Goal: Transaction & Acquisition: Purchase product/service

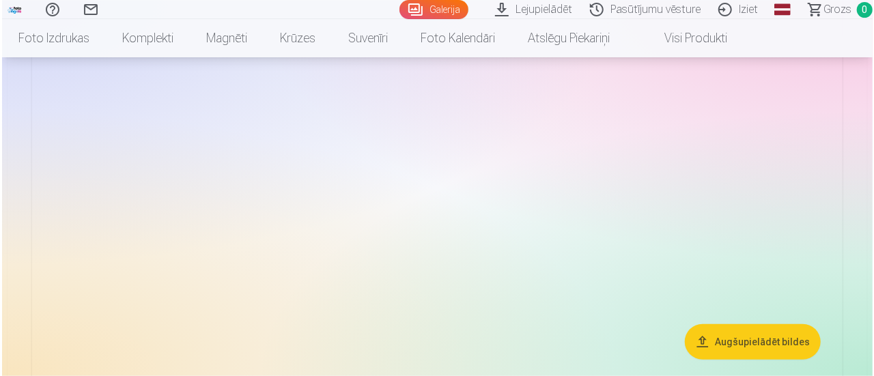
scroll to position [546, 0]
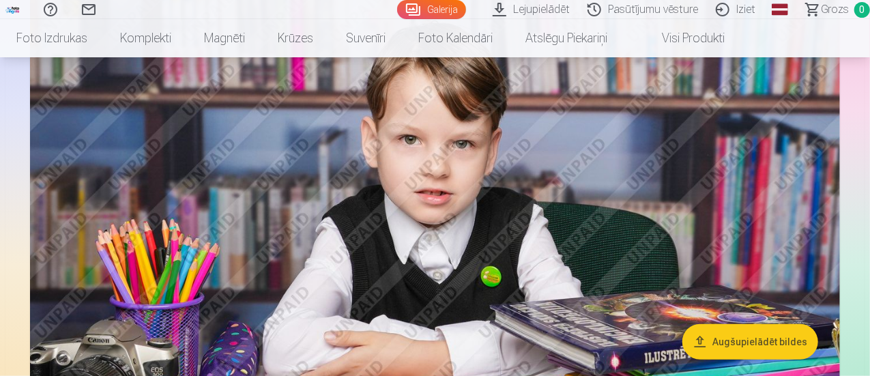
click at [529, 262] on img at bounding box center [435, 254] width 810 height 540
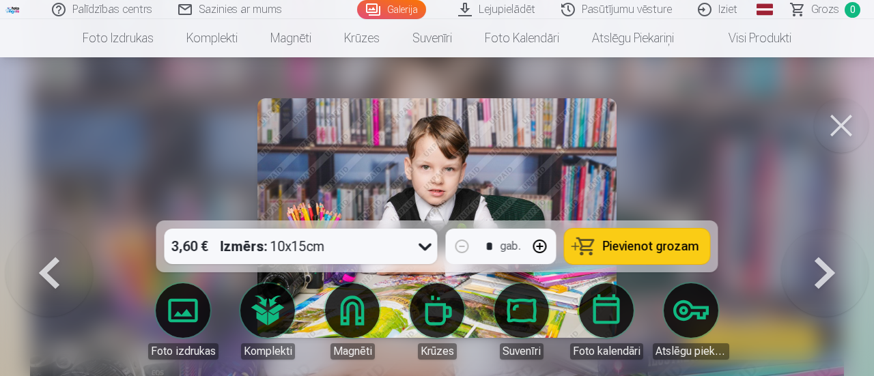
click at [639, 252] on span "Pievienot grozam" at bounding box center [651, 246] width 96 height 12
click at [825, 125] on button at bounding box center [841, 125] width 55 height 55
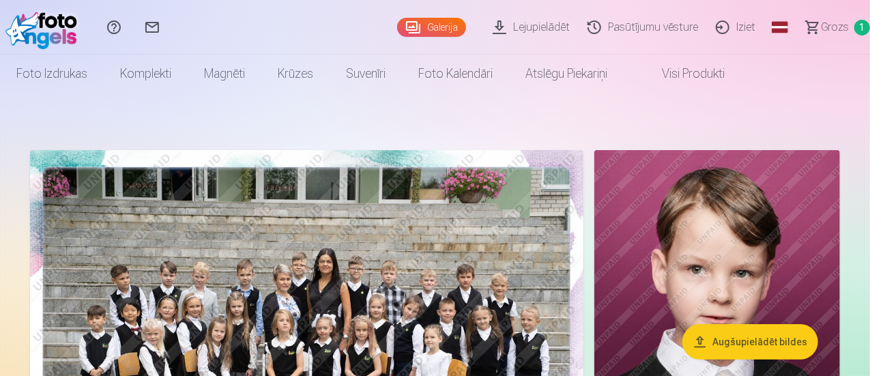
click at [831, 26] on span "Grozs" at bounding box center [835, 27] width 28 height 16
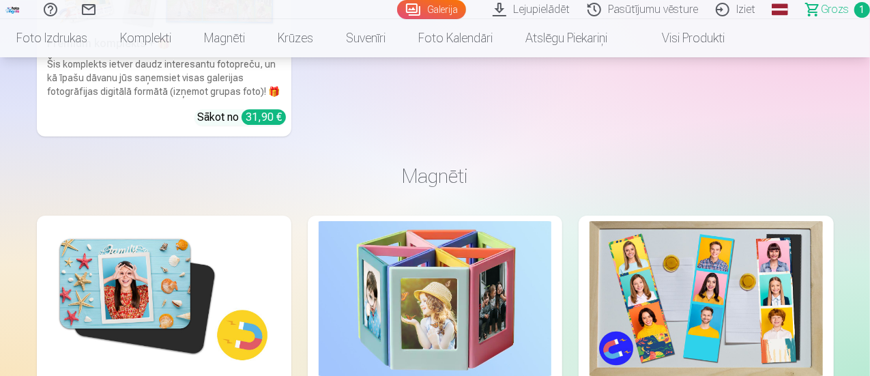
scroll to position [2184, 0]
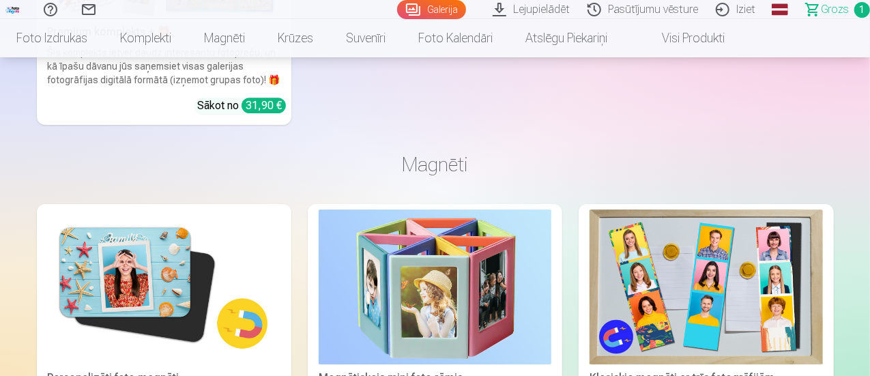
click at [831, 10] on span "Grozs" at bounding box center [835, 9] width 28 height 16
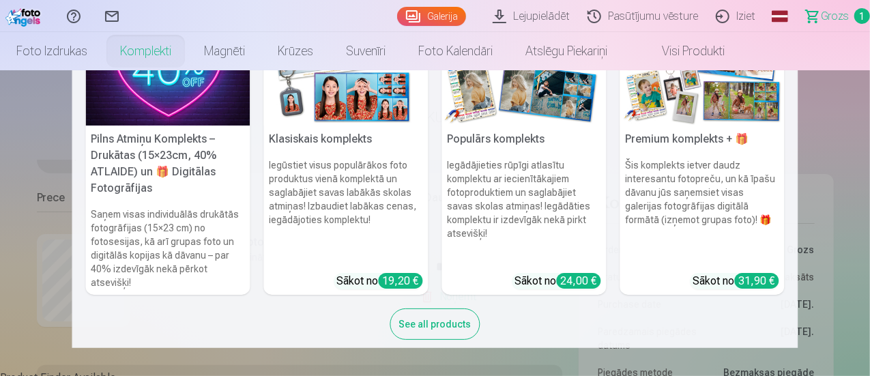
scroll to position [86, 0]
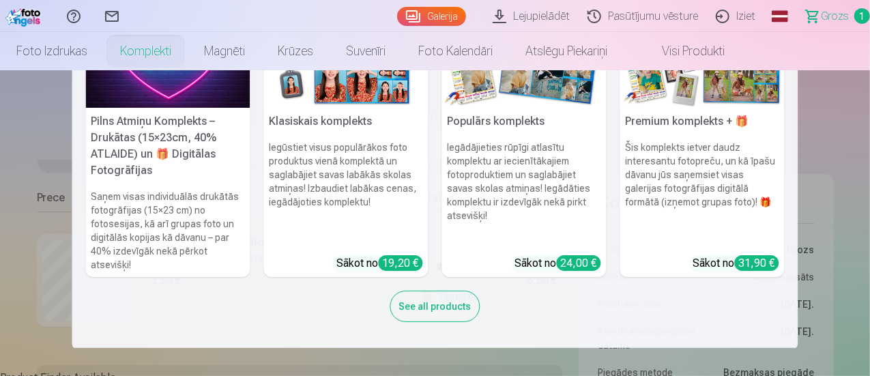
click at [213, 226] on h6 "Saņem visas individuālās drukātās fotogrāfijas (15×23 cm) no fotosesijas, kā ar…" at bounding box center [168, 230] width 164 height 93
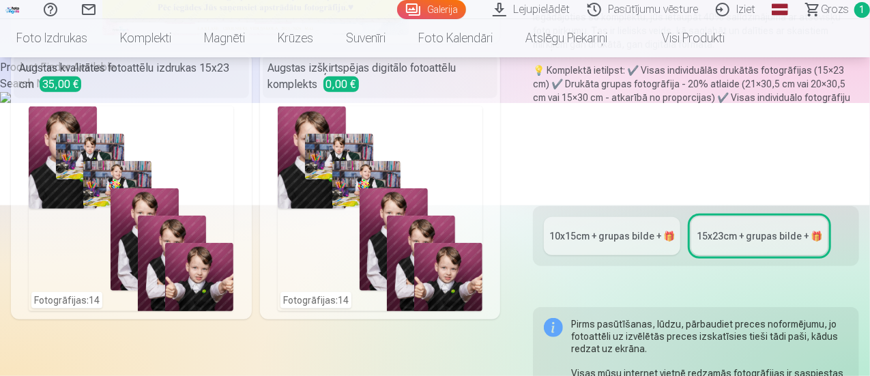
scroll to position [341, 0]
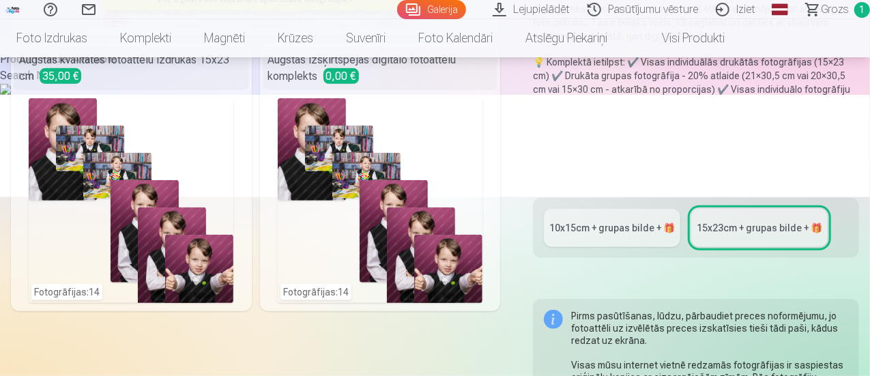
click at [602, 238] on link "10x15сm + grupas bilde + 🎁" at bounding box center [612, 228] width 137 height 38
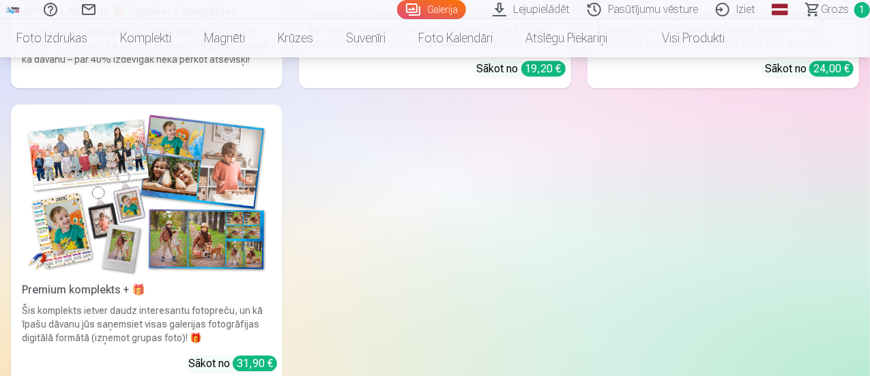
scroll to position [1956, 0]
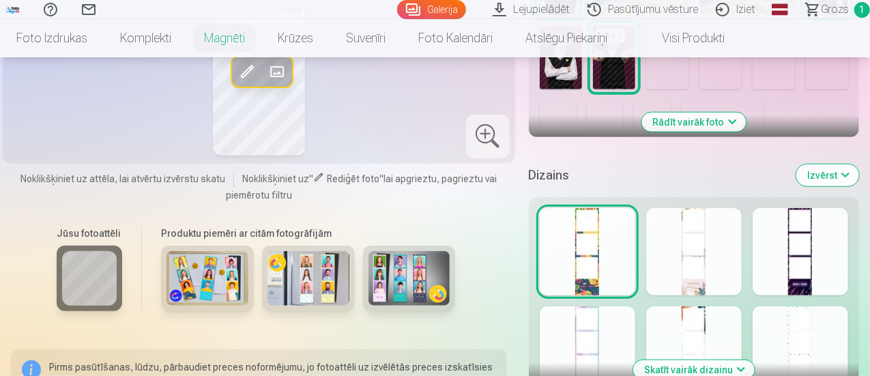
scroll to position [569, 0]
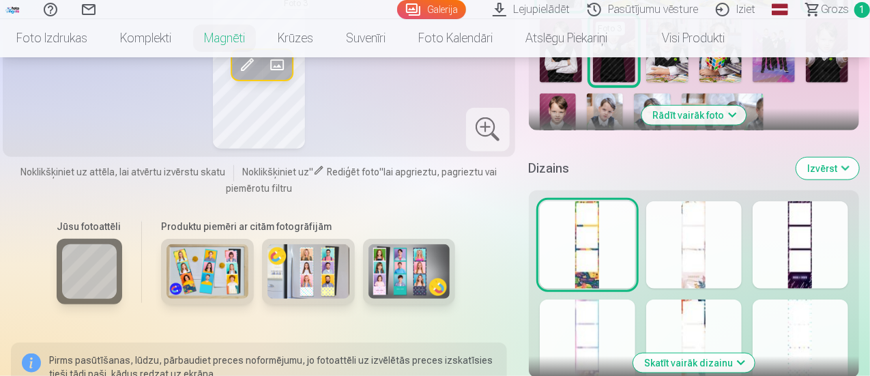
click at [696, 262] on div at bounding box center [694, 244] width 96 height 87
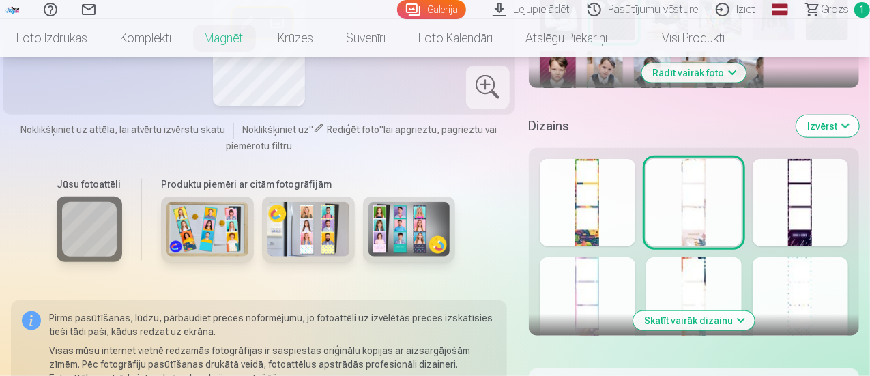
scroll to position [614, 0]
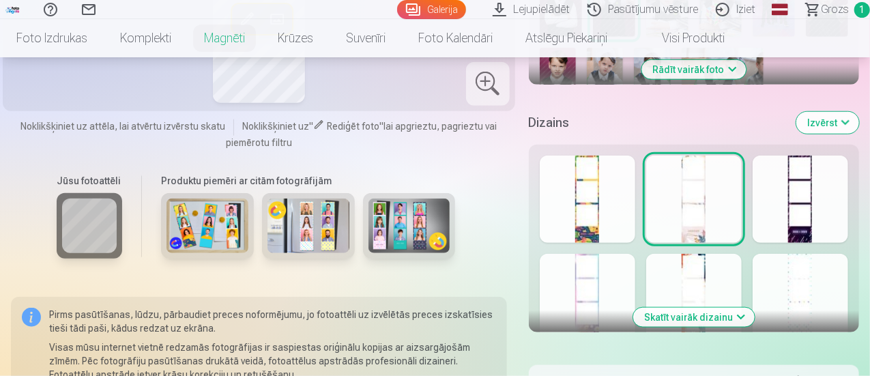
click at [726, 268] on div at bounding box center [694, 297] width 96 height 87
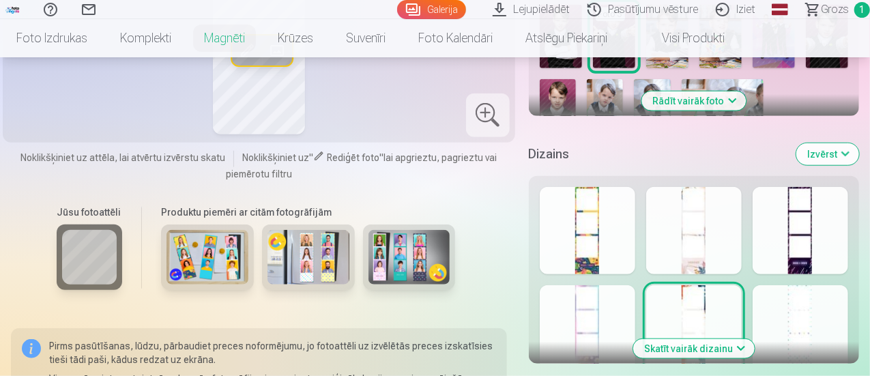
scroll to position [637, 0]
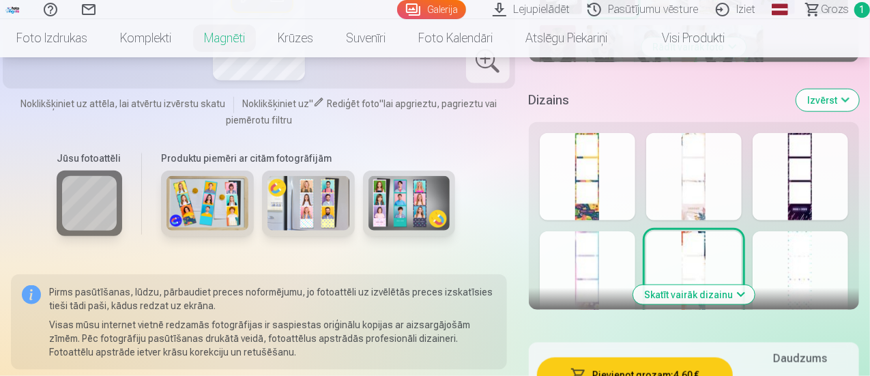
click at [607, 250] on div at bounding box center [588, 274] width 96 height 87
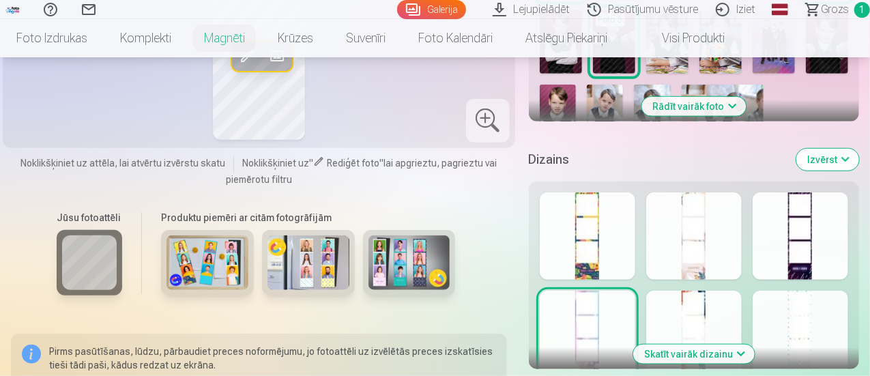
scroll to position [591, 0]
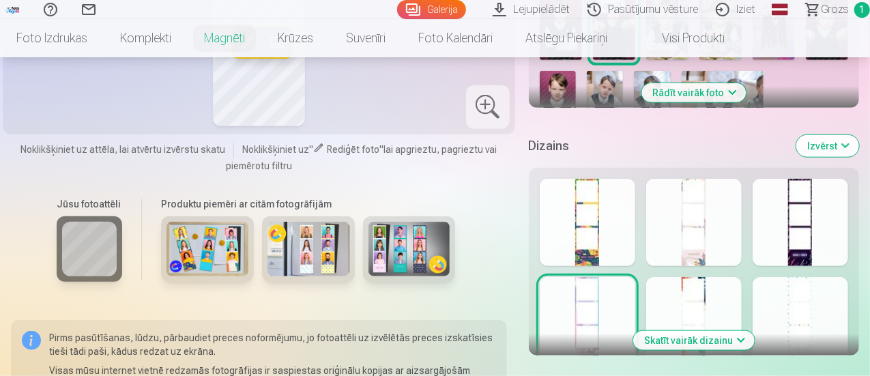
click at [818, 296] on div at bounding box center [801, 320] width 96 height 87
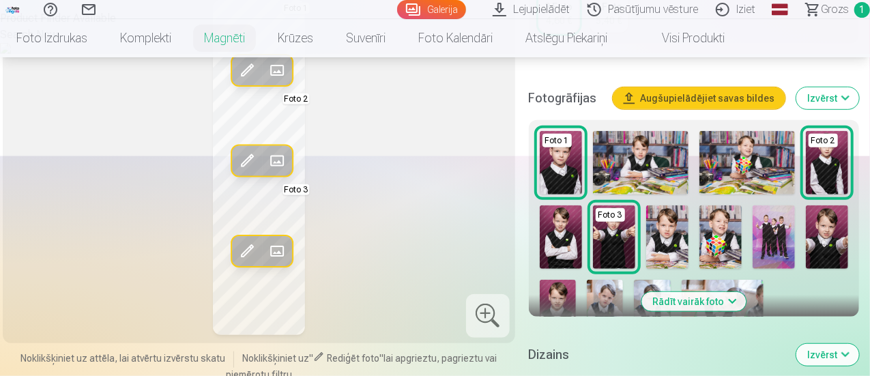
scroll to position [386, 0]
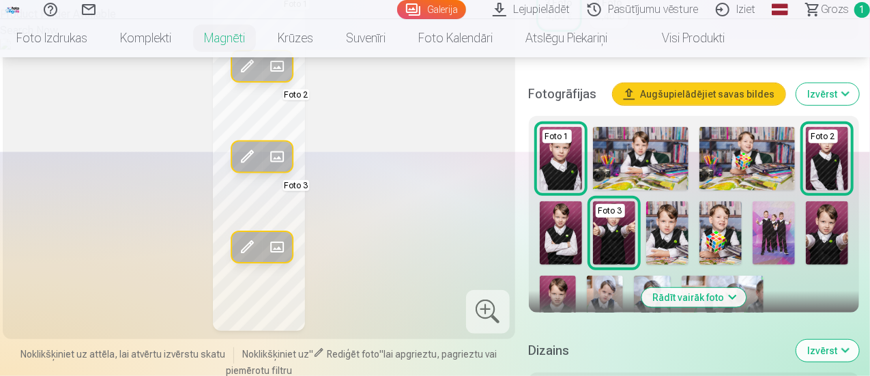
click at [490, 321] on div at bounding box center [488, 312] width 44 height 44
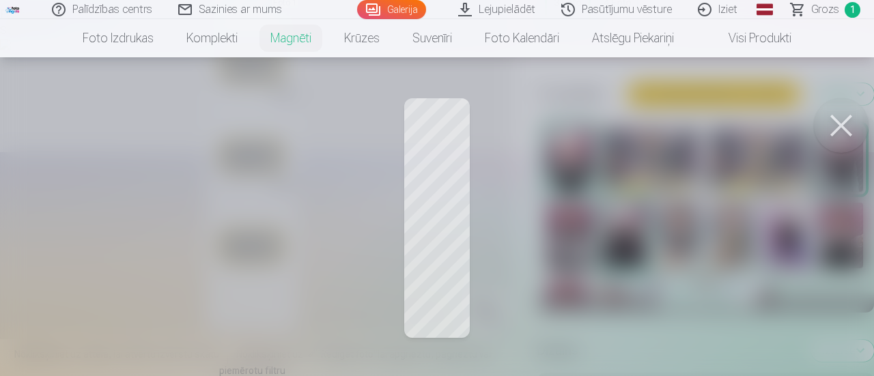
click at [836, 134] on button at bounding box center [841, 125] width 55 height 55
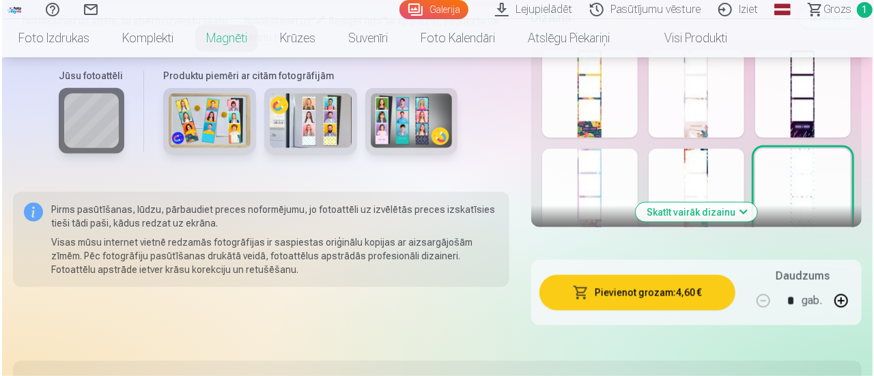
scroll to position [728, 0]
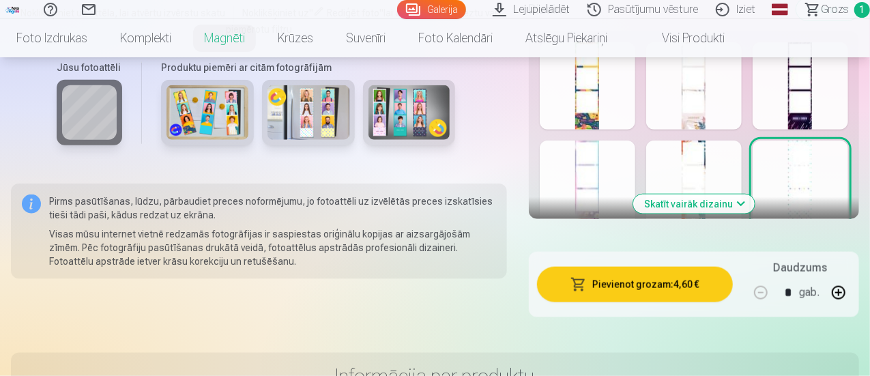
click at [629, 281] on button "Pievienot grozam : 4,60 €" at bounding box center [635, 284] width 196 height 35
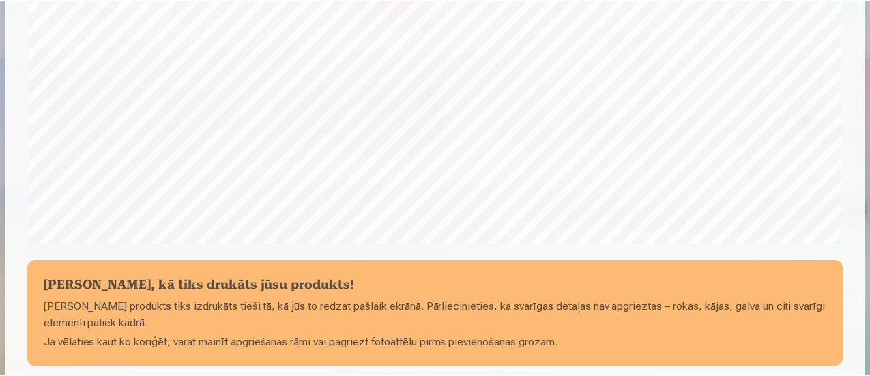
scroll to position [505, 0]
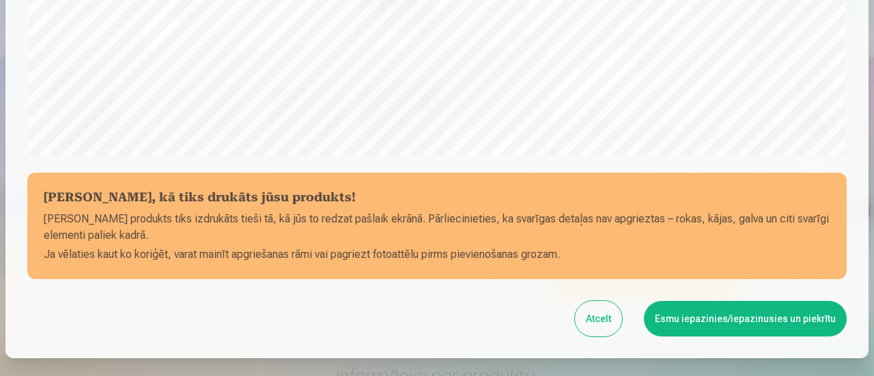
click at [713, 334] on button "Esmu iepazinies/iepazinusies un piekrītu" at bounding box center [745, 318] width 203 height 35
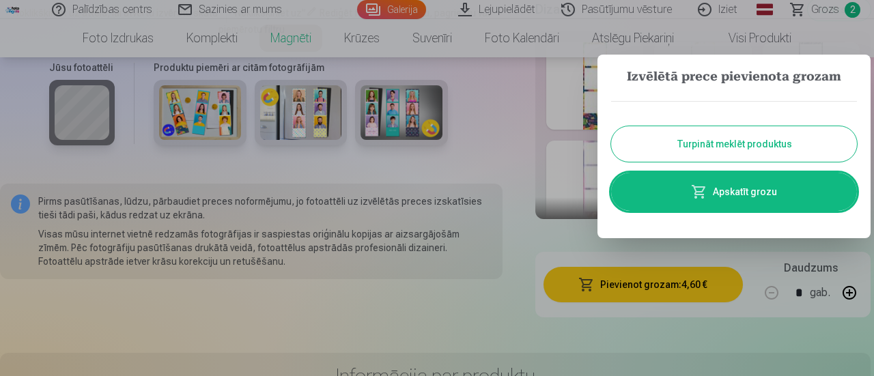
click at [491, 111] on div at bounding box center [437, 188] width 874 height 376
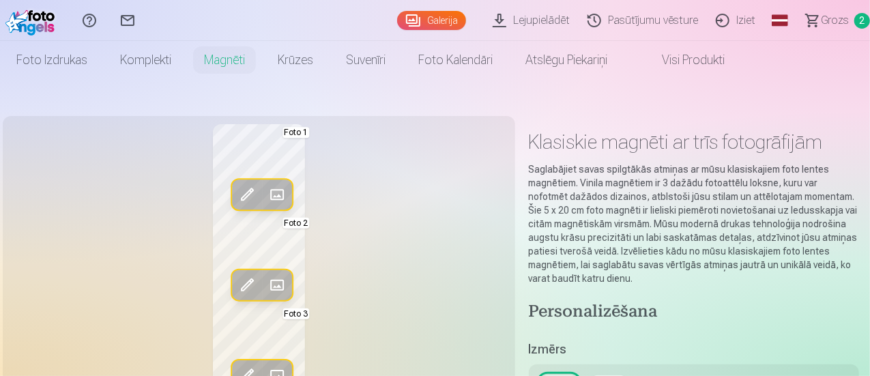
scroll to position [0, 0]
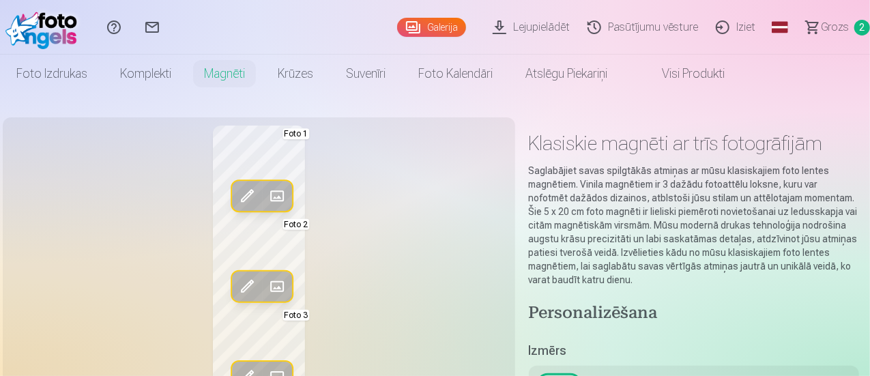
click at [715, 25] on link "Iziet" at bounding box center [737, 27] width 57 height 55
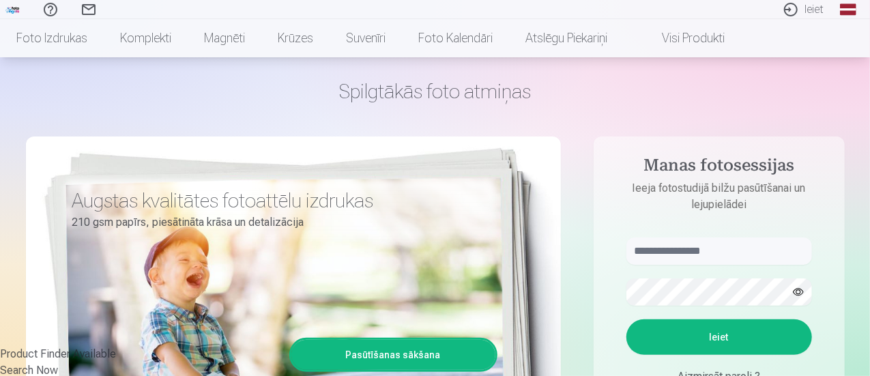
scroll to position [68, 0]
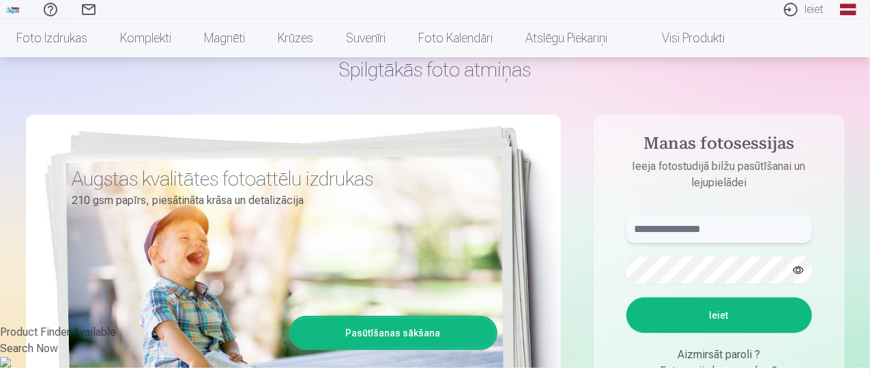
click at [678, 241] on input "text" at bounding box center [720, 229] width 186 height 27
type input "**********"
click at [728, 313] on button "Ieiet" at bounding box center [720, 315] width 186 height 35
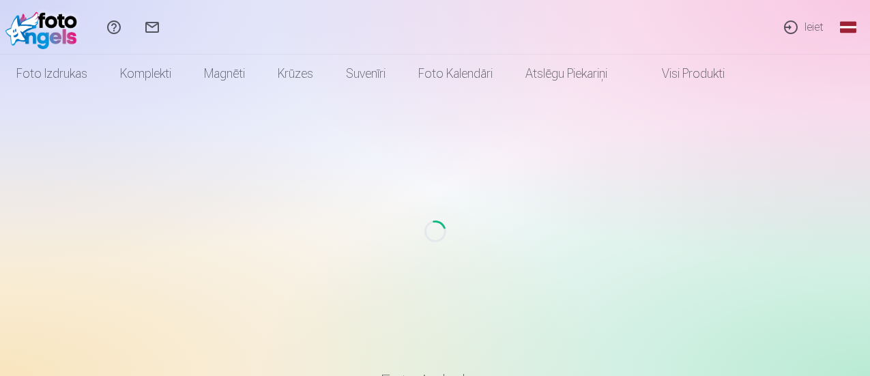
scroll to position [68, 0]
